Goal: Information Seeking & Learning: Check status

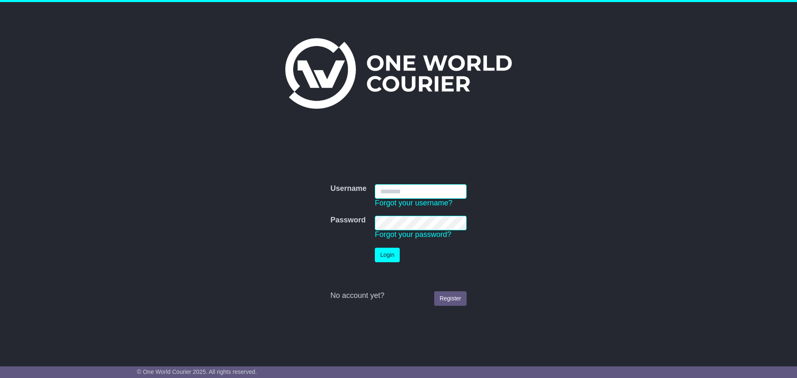
type input "*******"
click at [388, 252] on button "Login" at bounding box center [387, 255] width 25 height 15
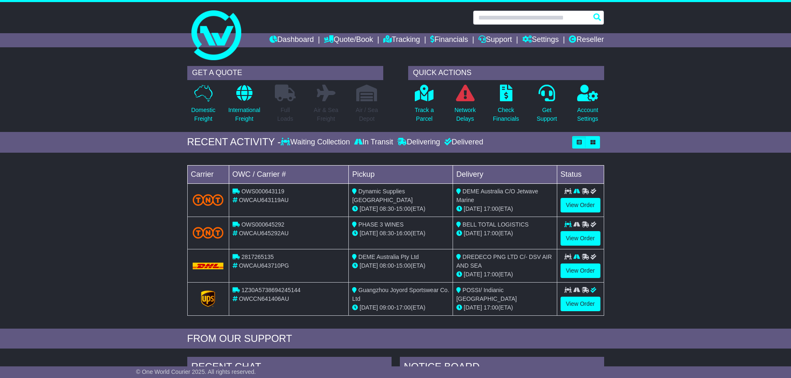
click at [491, 15] on input "text" at bounding box center [538, 17] width 131 height 15
paste input "**********"
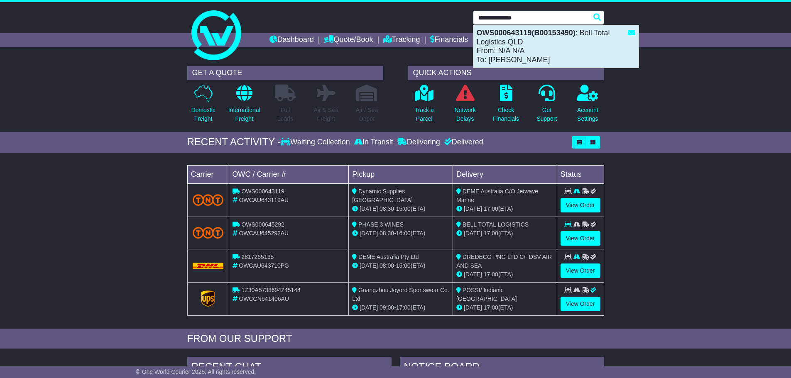
click at [517, 56] on div "OWS000643119(B00153490) : Bell Total Logistics QLD From: N/A N/A To: Erik" at bounding box center [555, 46] width 165 height 42
type input "**********"
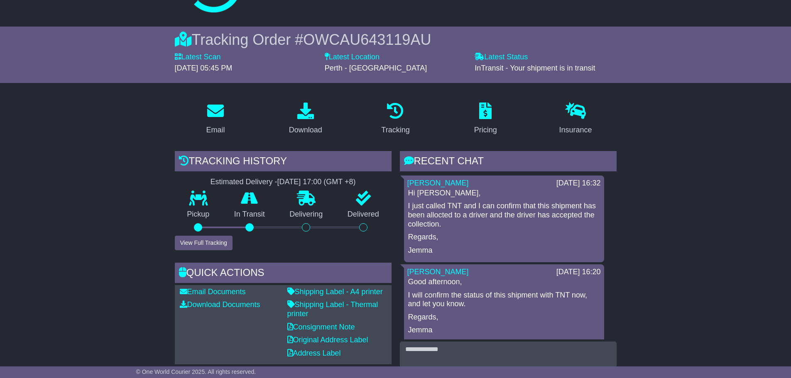
scroll to position [42, 0]
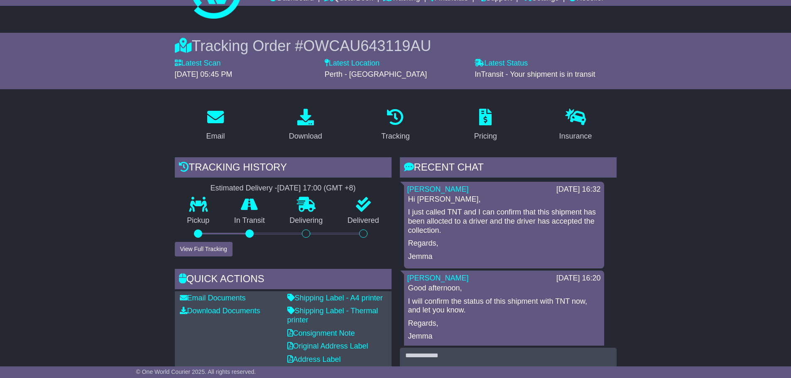
drag, startPoint x: 273, startPoint y: 186, endPoint x: 357, endPoint y: 189, distance: 84.3
click at [356, 189] on div "[DATE] 17:00 (GMT +8)" at bounding box center [316, 188] width 78 height 9
click at [201, 190] on div "Estimated Delivery - [DATE] 17:00 (GMT +8)" at bounding box center [283, 188] width 217 height 9
drag, startPoint x: 195, startPoint y: 184, endPoint x: 360, endPoint y: 189, distance: 164.8
click at [360, 189] on div "Estimated Delivery - [DATE] 17:00 (GMT +8)" at bounding box center [283, 188] width 217 height 9
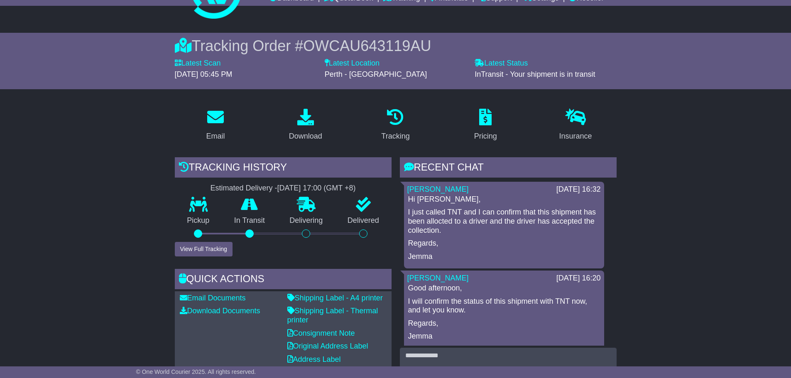
click at [338, 190] on div "[DATE] 17:00 (GMT +8)" at bounding box center [316, 188] width 78 height 9
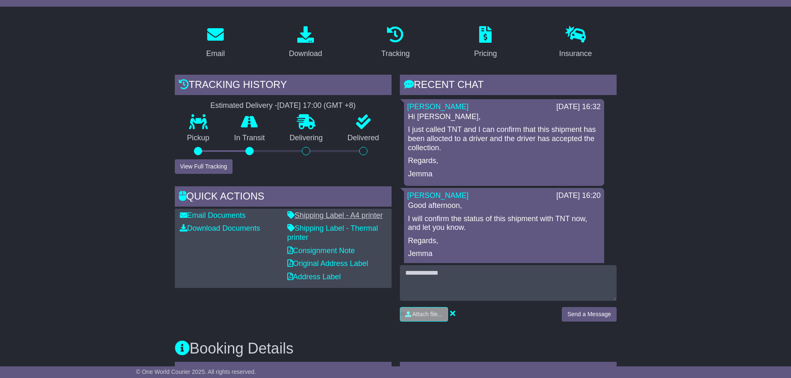
scroll to position [125, 0]
click at [216, 166] on button "View Full Tracking" at bounding box center [204, 166] width 58 height 15
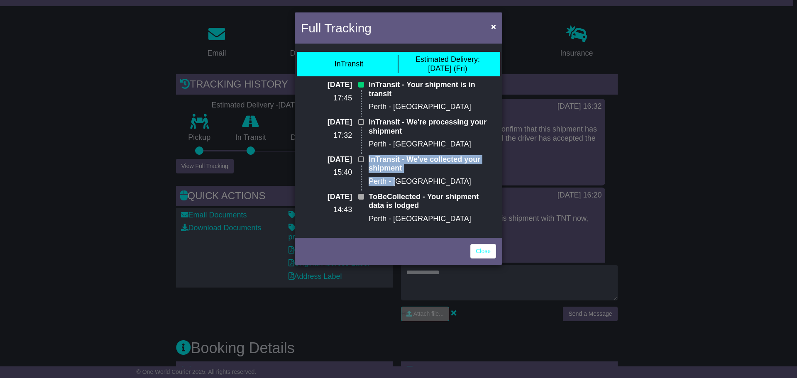
drag, startPoint x: 371, startPoint y: 160, endPoint x: 406, endPoint y: 181, distance: 40.9
click at [401, 177] on div "InTransit - We've collected your shipment [GEOGRAPHIC_DATA] - [GEOGRAPHIC_DATA]" at bounding box center [432, 173] width 136 height 37
click at [422, 182] on p "Perth - [GEOGRAPHIC_DATA]" at bounding box center [432, 181] width 127 height 9
drag, startPoint x: 408, startPoint y: 161, endPoint x: 427, endPoint y: 159, distance: 19.7
click at [430, 160] on p "InTransit - We've collected your shipment" at bounding box center [432, 164] width 127 height 18
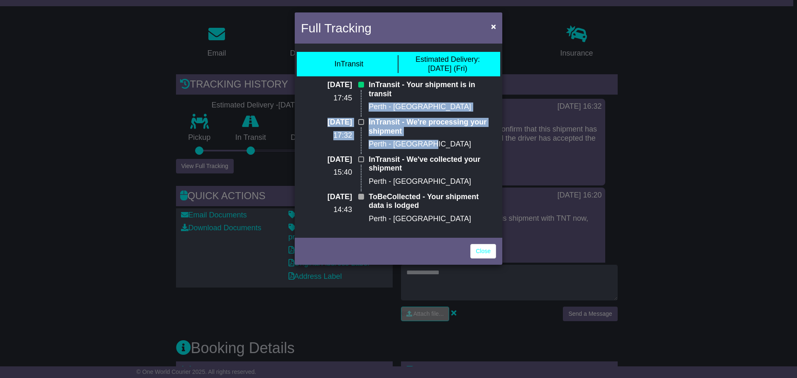
drag, startPoint x: 370, startPoint y: 117, endPoint x: 451, endPoint y: 142, distance: 84.3
click at [451, 142] on div "[DATE] 17:45 InTransit - Your shipment is in transit [GEOGRAPHIC_DATA] - [GEOGR…" at bounding box center [398, 155] width 203 height 149
click at [449, 140] on p "Perth - [GEOGRAPHIC_DATA]" at bounding box center [432, 144] width 127 height 9
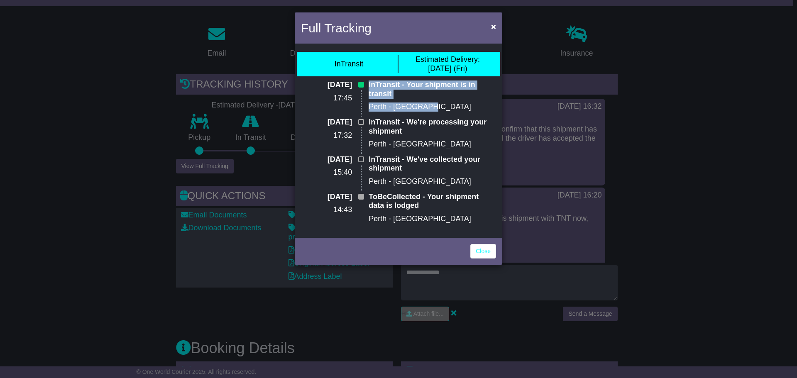
drag, startPoint x: 366, startPoint y: 83, endPoint x: 461, endPoint y: 100, distance: 96.2
click at [461, 100] on div "InTransit - Your shipment is in transit [GEOGRAPHIC_DATA] - [GEOGRAPHIC_DATA]" at bounding box center [432, 99] width 136 height 37
click at [450, 101] on div "InTransit - Your shipment is in transit [GEOGRAPHIC_DATA] - [GEOGRAPHIC_DATA]" at bounding box center [432, 99] width 136 height 37
drag, startPoint x: 434, startPoint y: 109, endPoint x: 361, endPoint y: 86, distance: 76.1
click at [339, 97] on div "[DATE] 17:45 InTransit - Your shipment is in transit [GEOGRAPHIC_DATA] - [GEOGR…" at bounding box center [398, 99] width 203 height 37
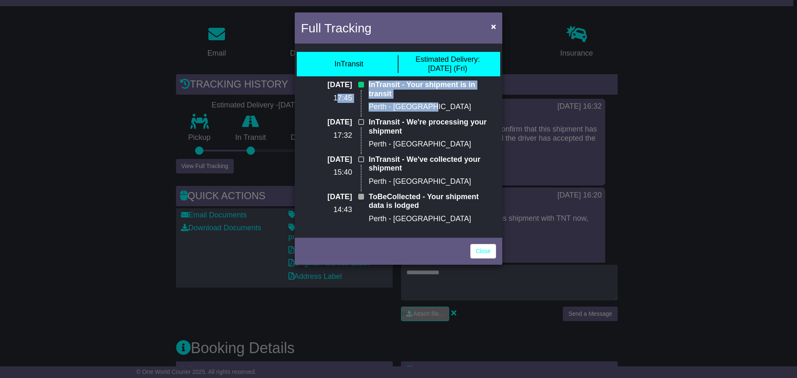
click at [422, 100] on div "InTransit - Your shipment is in transit [GEOGRAPHIC_DATA] - [GEOGRAPHIC_DATA]" at bounding box center [432, 99] width 136 height 37
click at [96, 173] on div "Full Tracking × InTransit Estimated Delivery: [DATE] (Fri) [DATE] 17:45 InTrans…" at bounding box center [398, 189] width 797 height 378
